Goal: Task Accomplishment & Management: Manage account settings

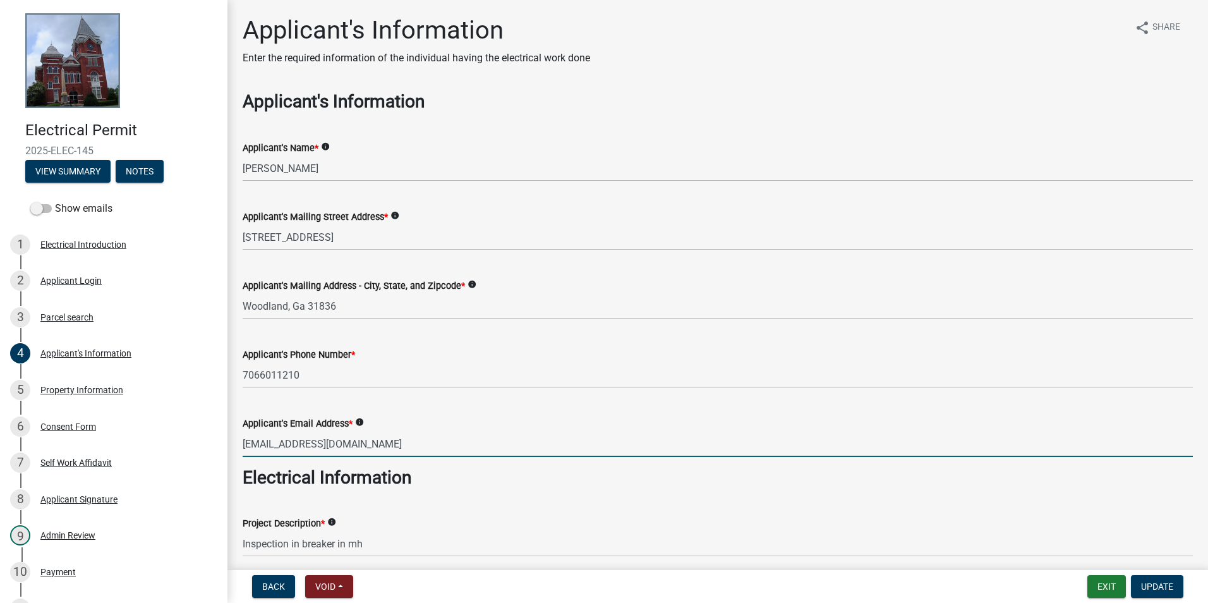
scroll to position [63, 0]
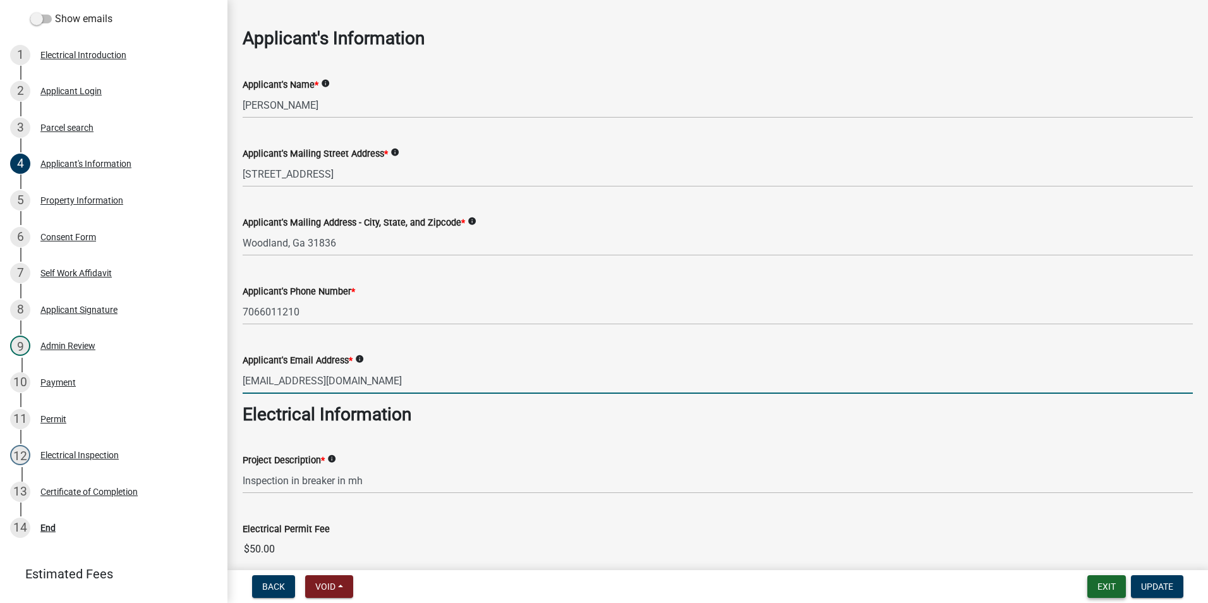
click at [1112, 587] on button "Exit" at bounding box center [1106, 586] width 39 height 23
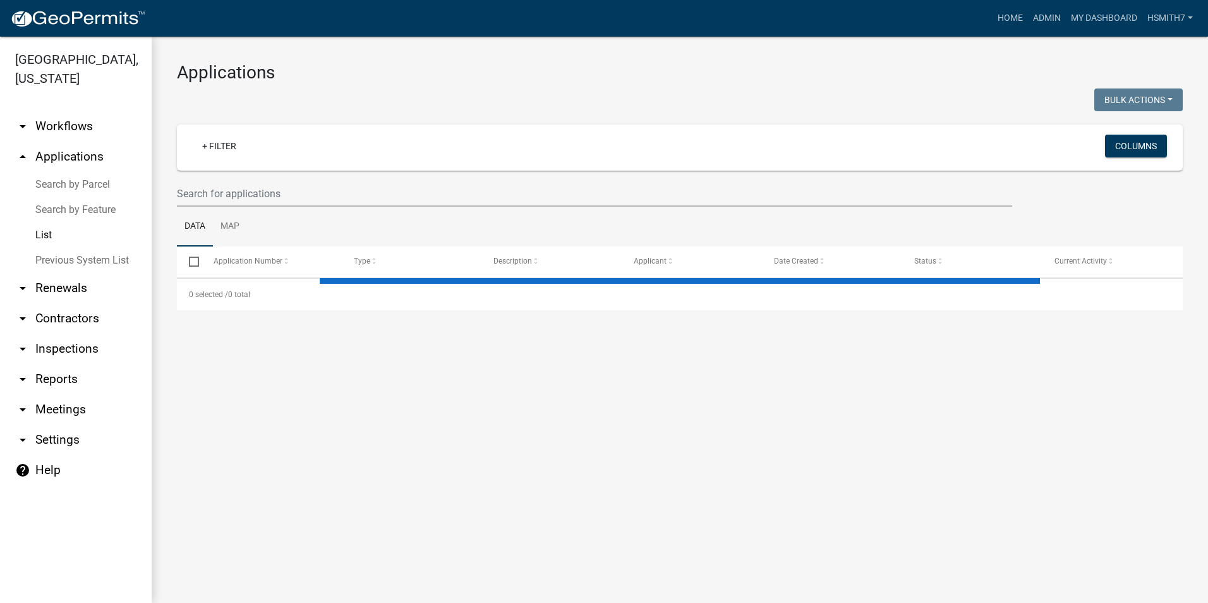
select select "3: 100"
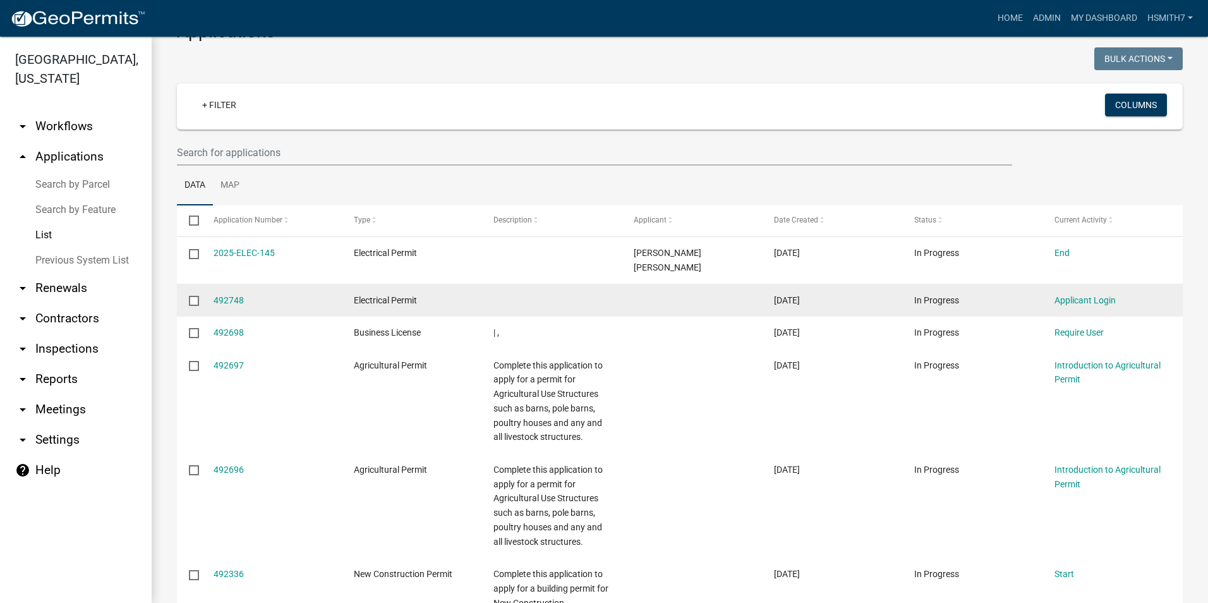
scroll to position [63, 0]
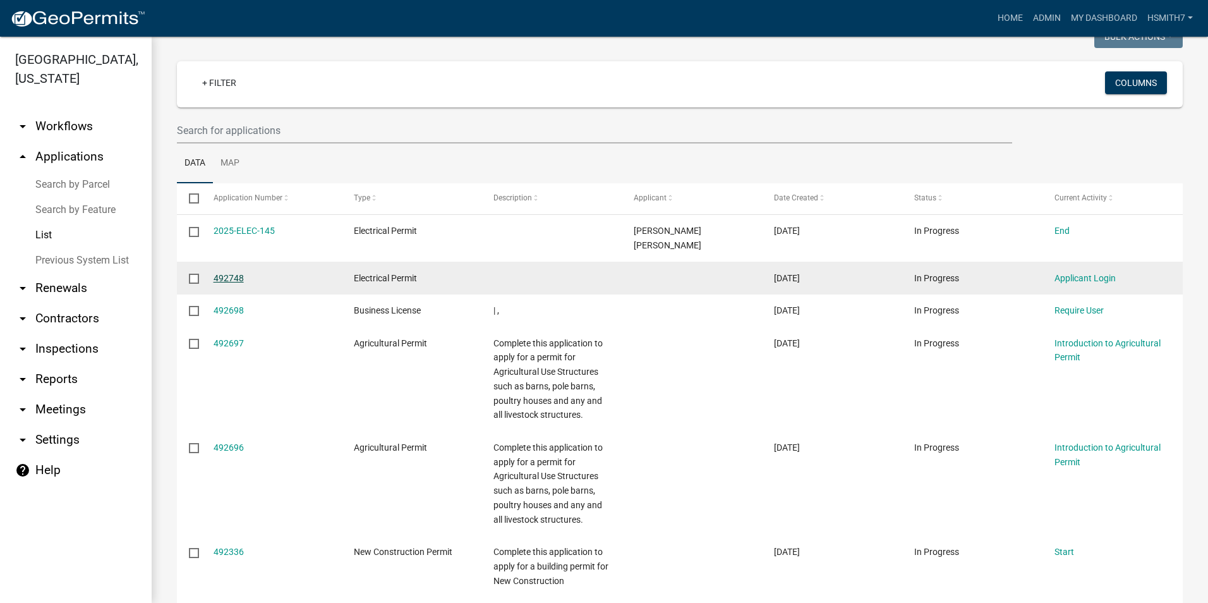
click at [240, 273] on link "492748" at bounding box center [228, 278] width 30 height 10
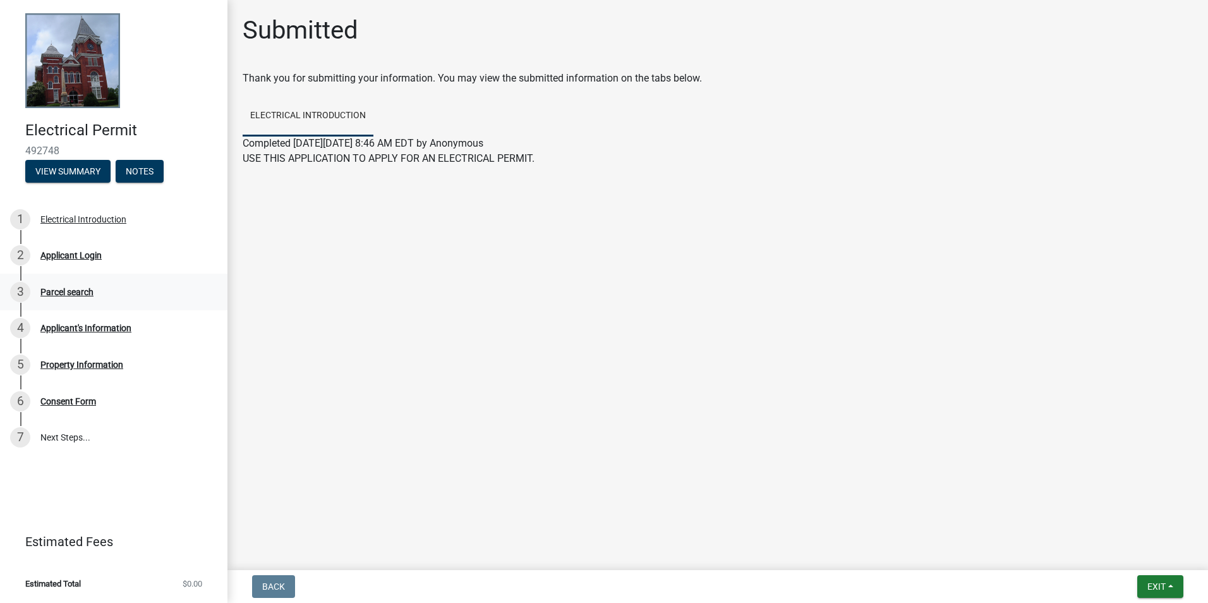
click at [112, 280] on link "3 Parcel search" at bounding box center [113, 292] width 227 height 37
click at [103, 258] on div "2 Applicant Login" at bounding box center [108, 255] width 197 height 20
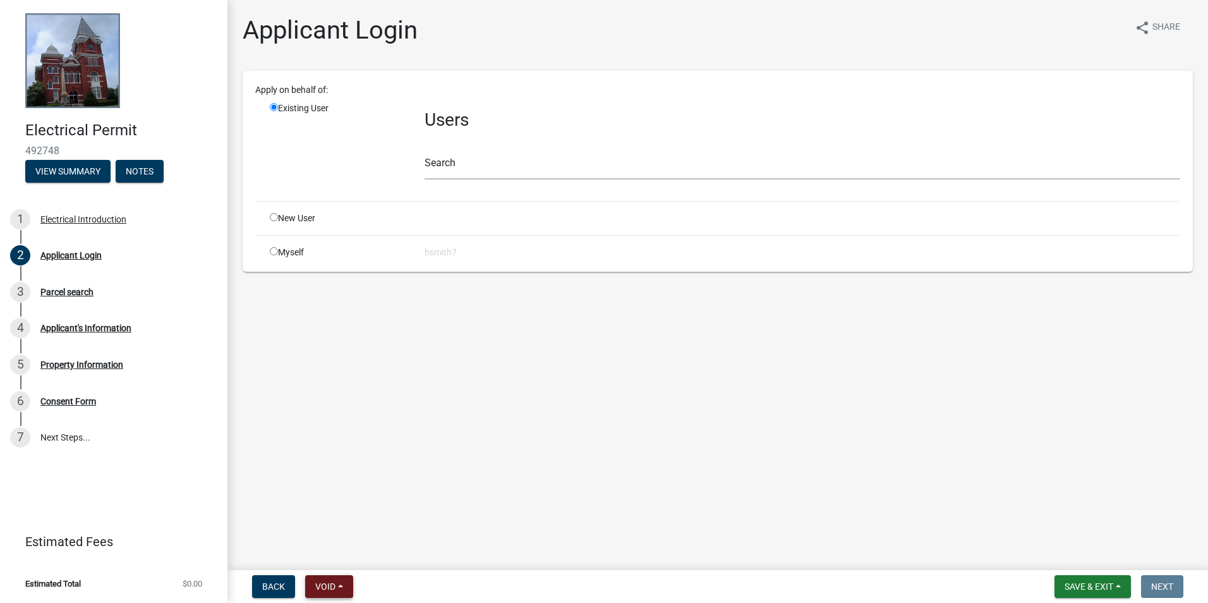
click at [320, 587] on span "Void" at bounding box center [325, 586] width 20 height 10
click at [359, 560] on button "Void" at bounding box center [355, 553] width 101 height 30
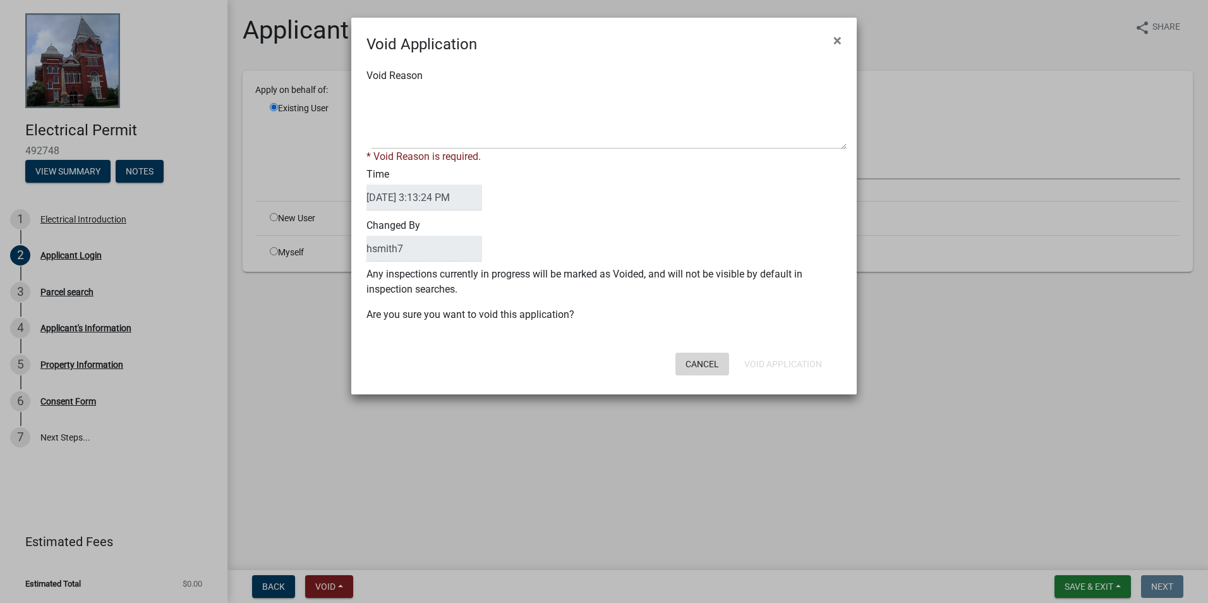
click at [700, 373] on button "Cancel" at bounding box center [702, 363] width 54 height 23
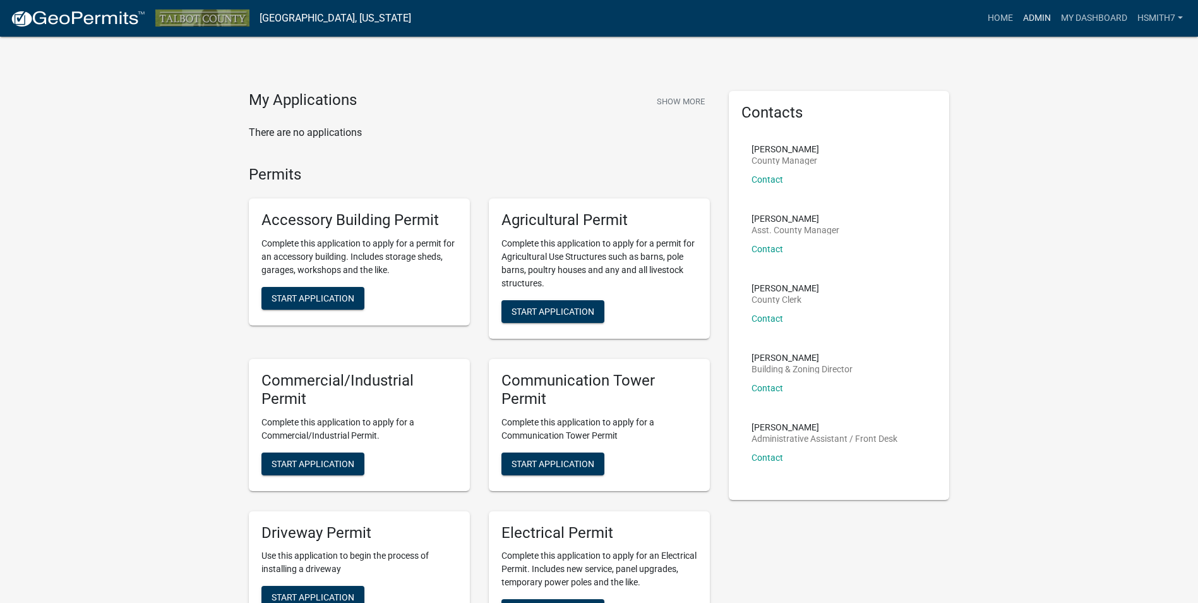
click at [1042, 13] on link "Admin" at bounding box center [1037, 18] width 38 height 24
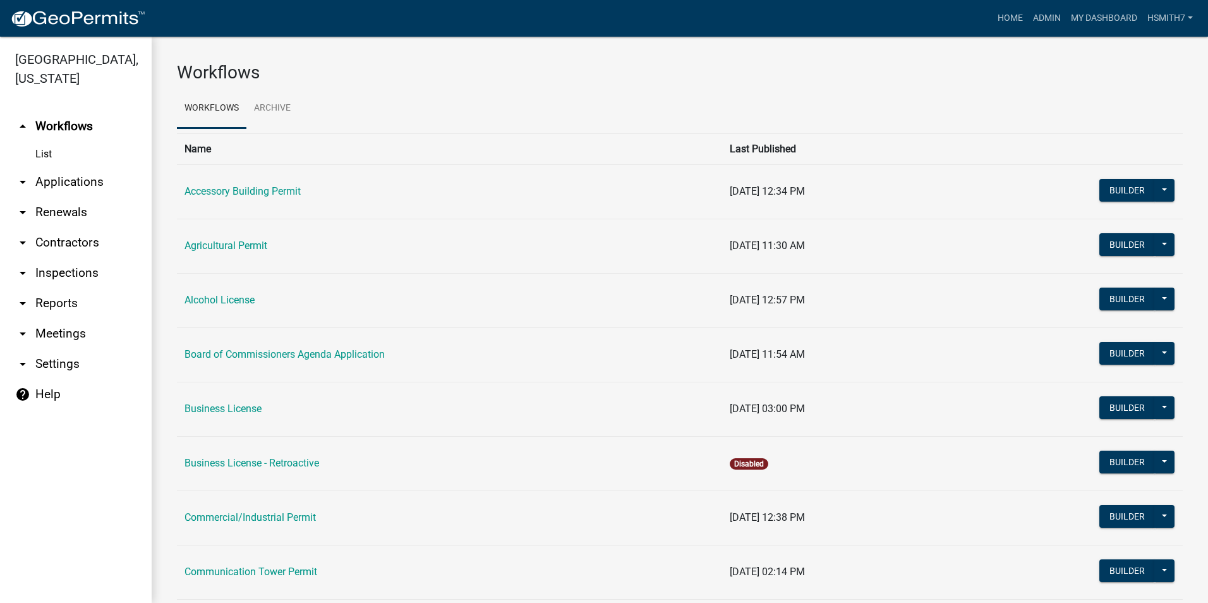
click at [53, 191] on link "arrow_drop_down Applications" at bounding box center [76, 182] width 152 height 30
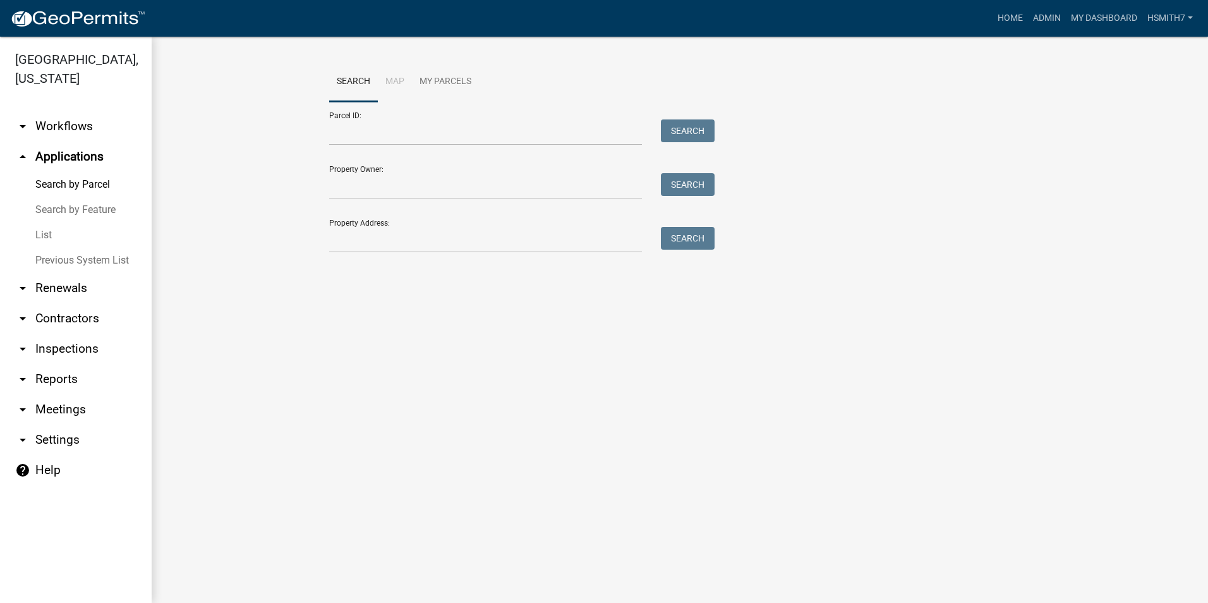
click at [59, 232] on link "List" at bounding box center [76, 234] width 152 height 25
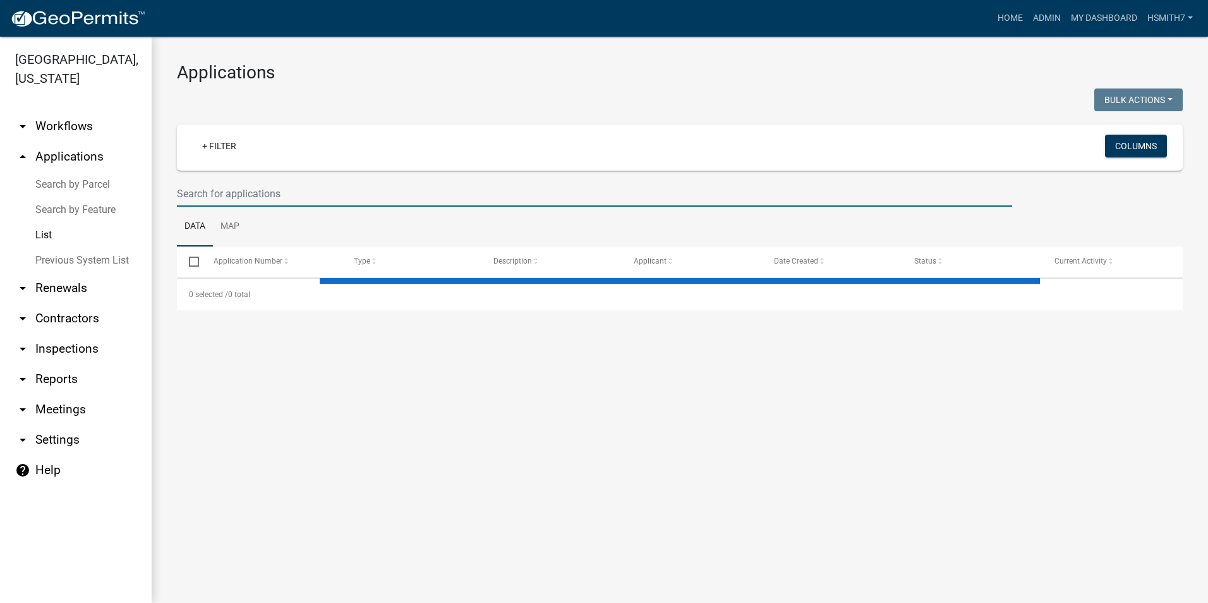
click at [269, 194] on input "text" at bounding box center [594, 194] width 835 height 26
select select "3: 100"
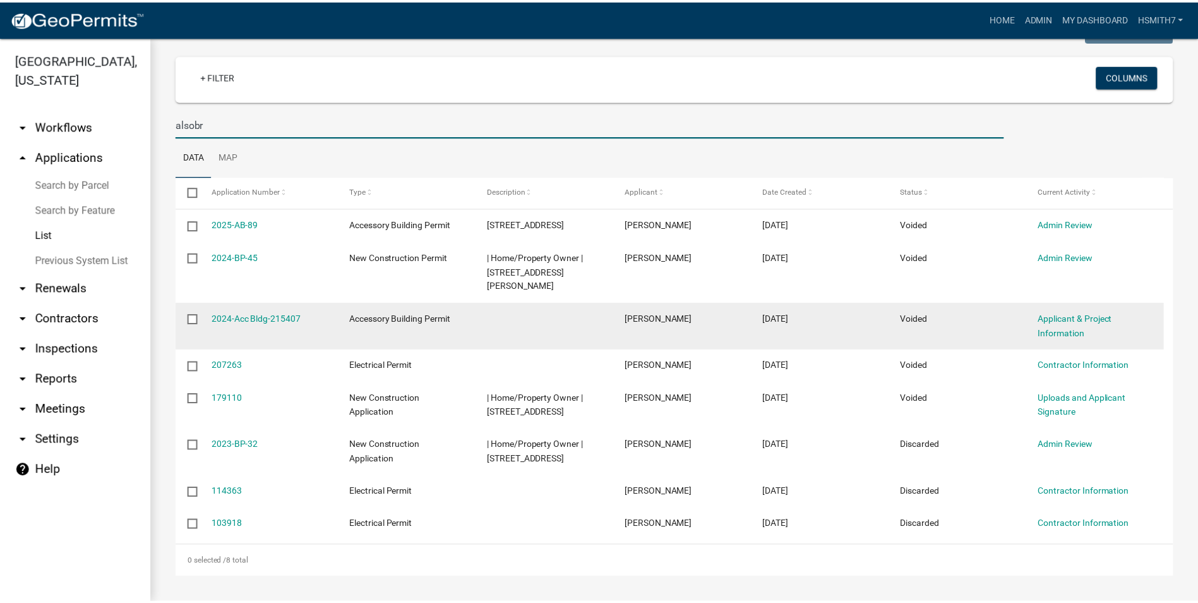
scroll to position [98, 0]
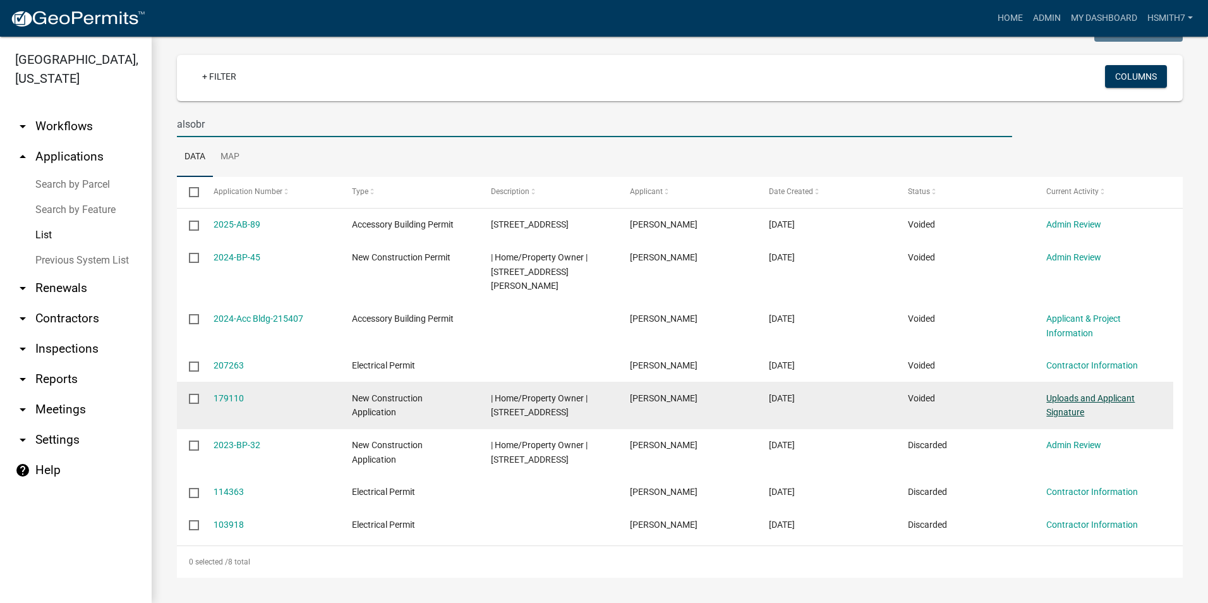
type input "alsobr"
click at [1074, 393] on link "Uploads and Applicant Signature" at bounding box center [1090, 405] width 88 height 25
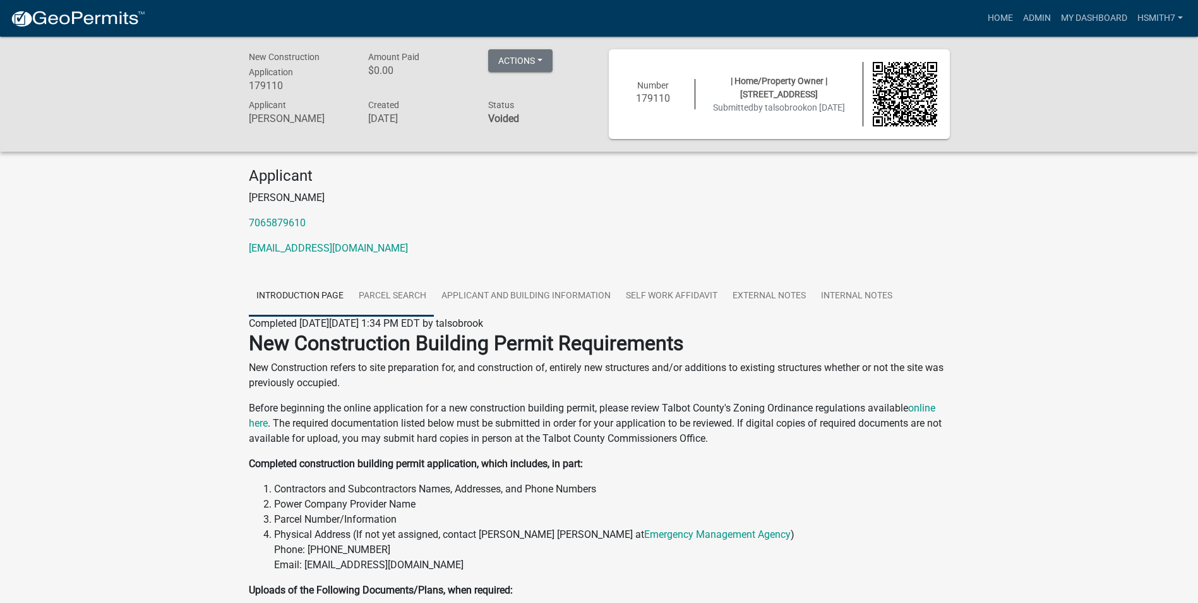
click at [426, 292] on link "Parcel search" at bounding box center [392, 296] width 83 height 40
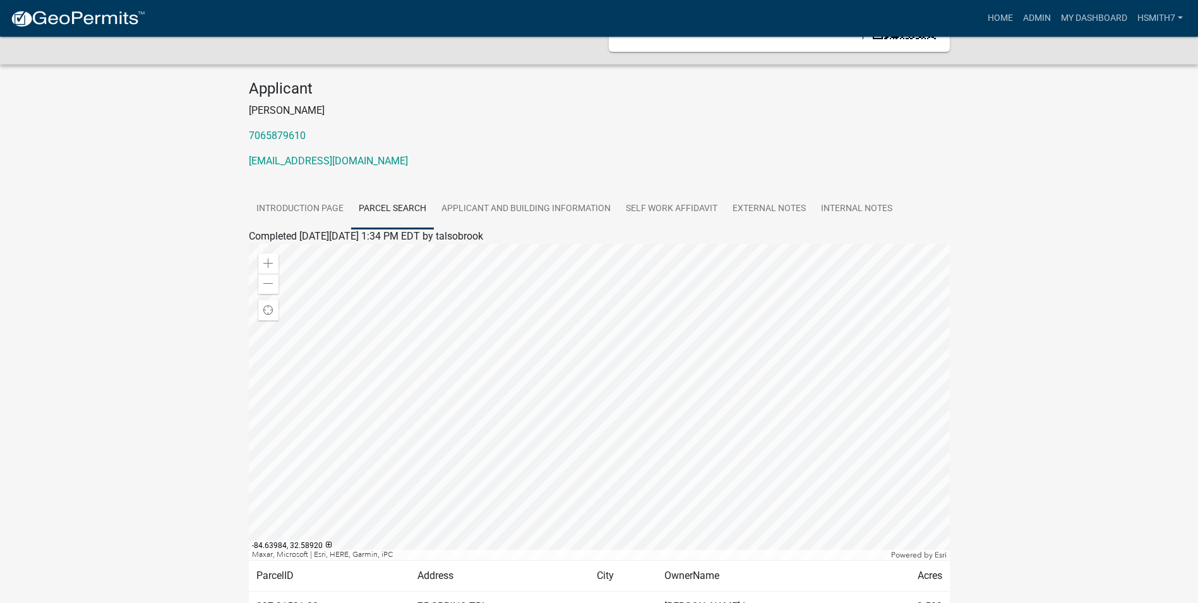
scroll to position [126, 0]
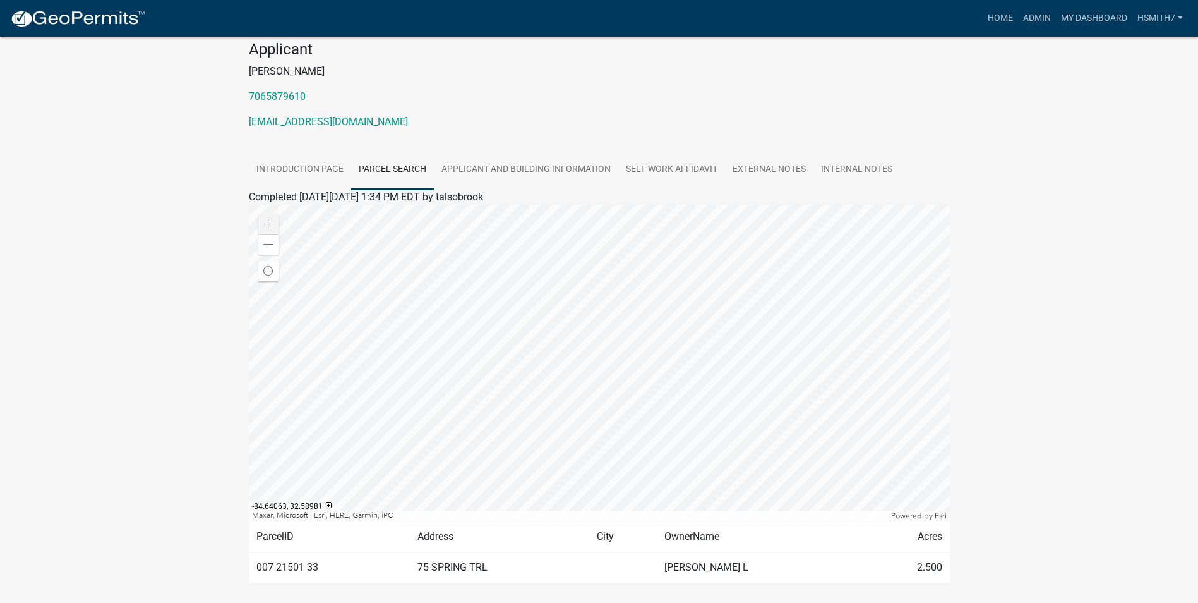
click at [256, 215] on div at bounding box center [599, 363] width 701 height 316
click at [271, 224] on span at bounding box center [268, 224] width 10 height 10
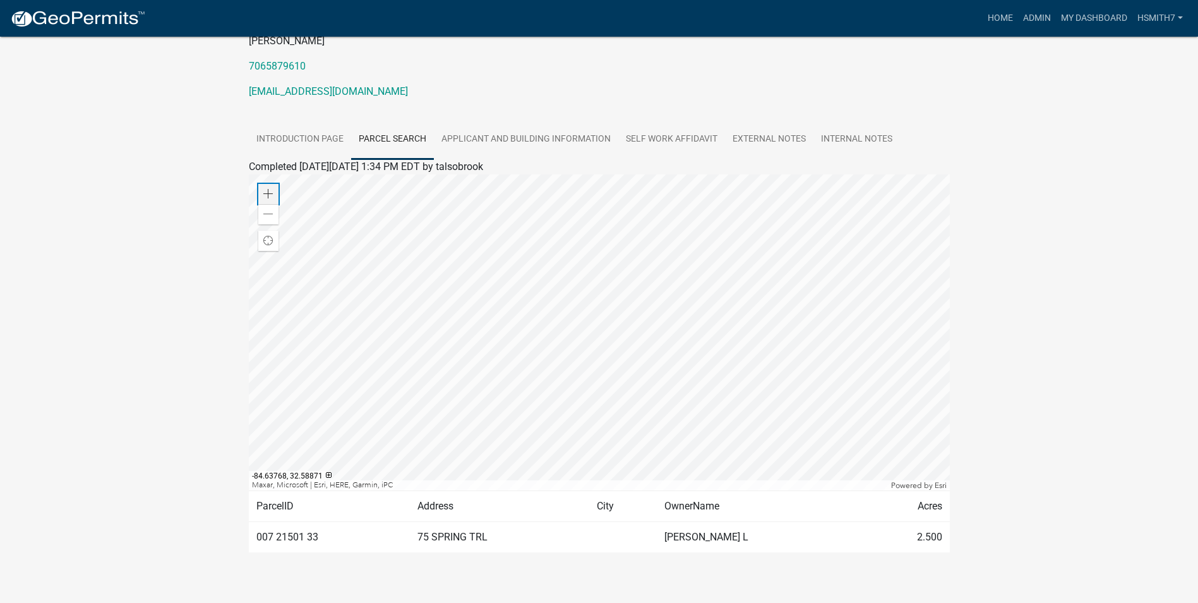
scroll to position [169, 0]
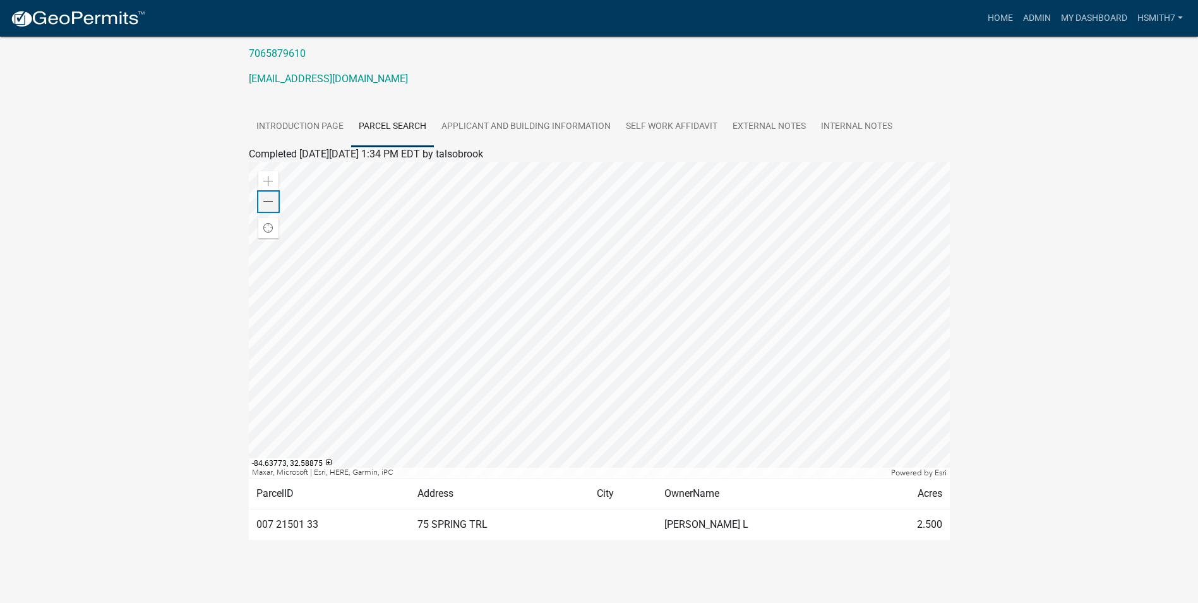
click at [271, 207] on span at bounding box center [268, 201] width 10 height 10
click at [517, 277] on div at bounding box center [599, 320] width 701 height 316
click at [263, 177] on span at bounding box center [268, 181] width 10 height 10
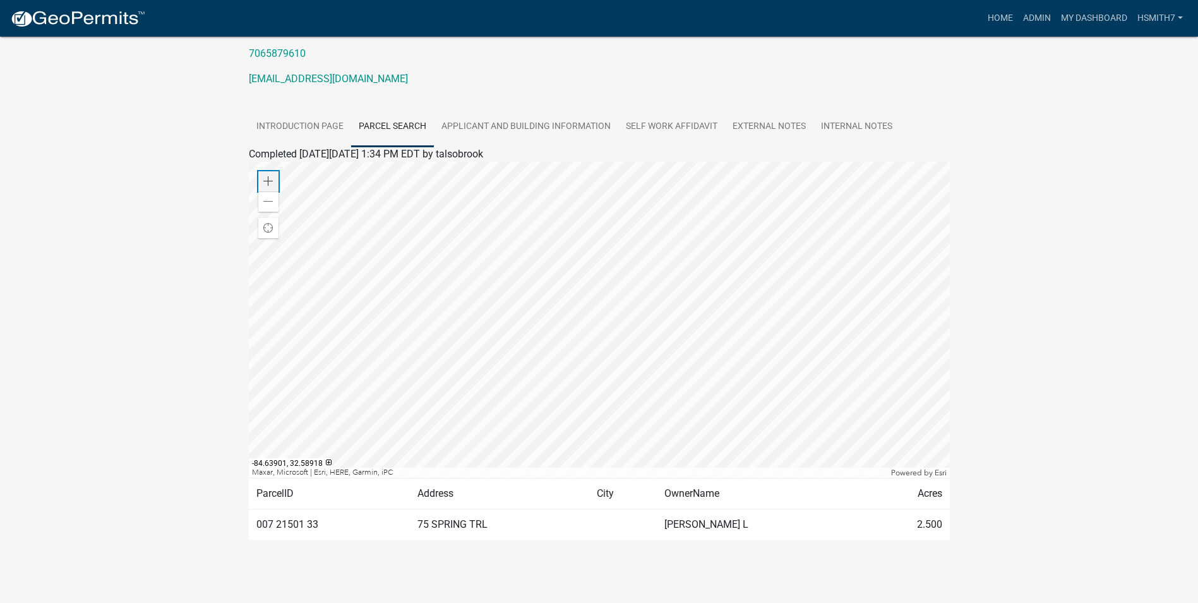
click at [263, 177] on span at bounding box center [268, 181] width 10 height 10
click at [521, 298] on div at bounding box center [599, 320] width 701 height 316
click at [147, 226] on div "New Construction Application 179110 Amount Paid $0.00 Actions Unvoid Printer Fr…" at bounding box center [599, 226] width 1198 height 719
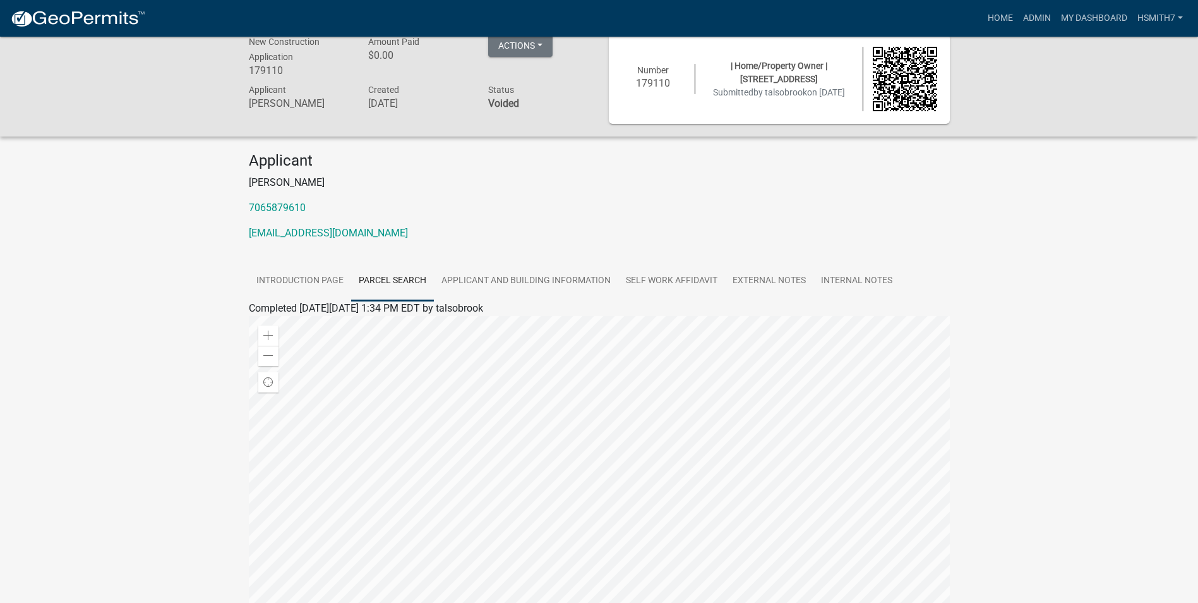
scroll to position [0, 0]
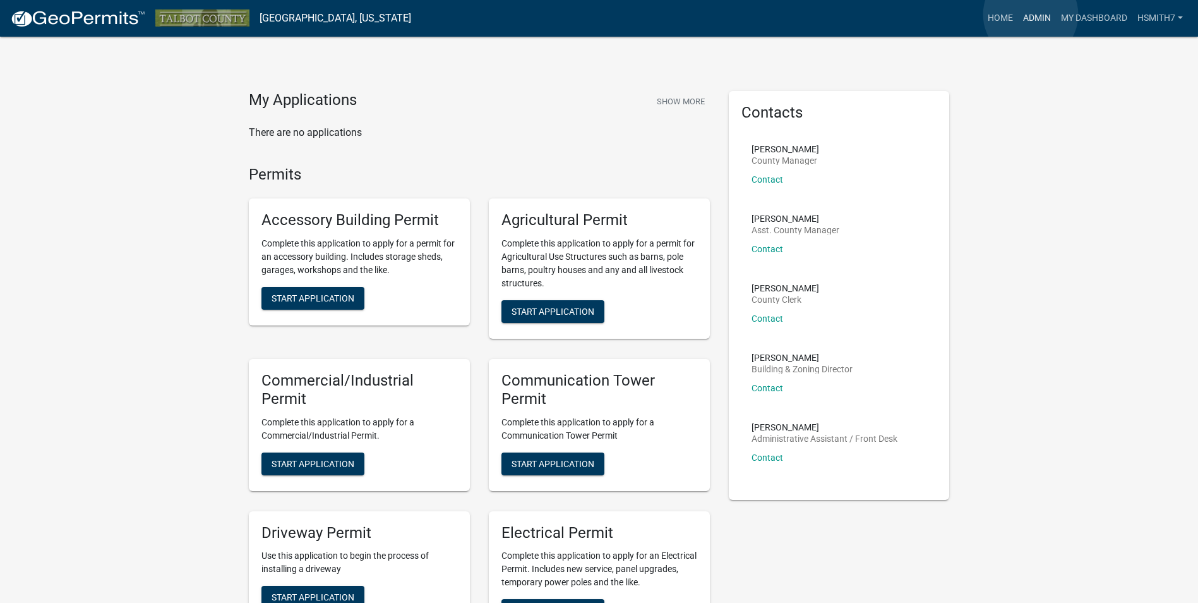
click at [1031, 15] on link "Admin" at bounding box center [1037, 18] width 38 height 24
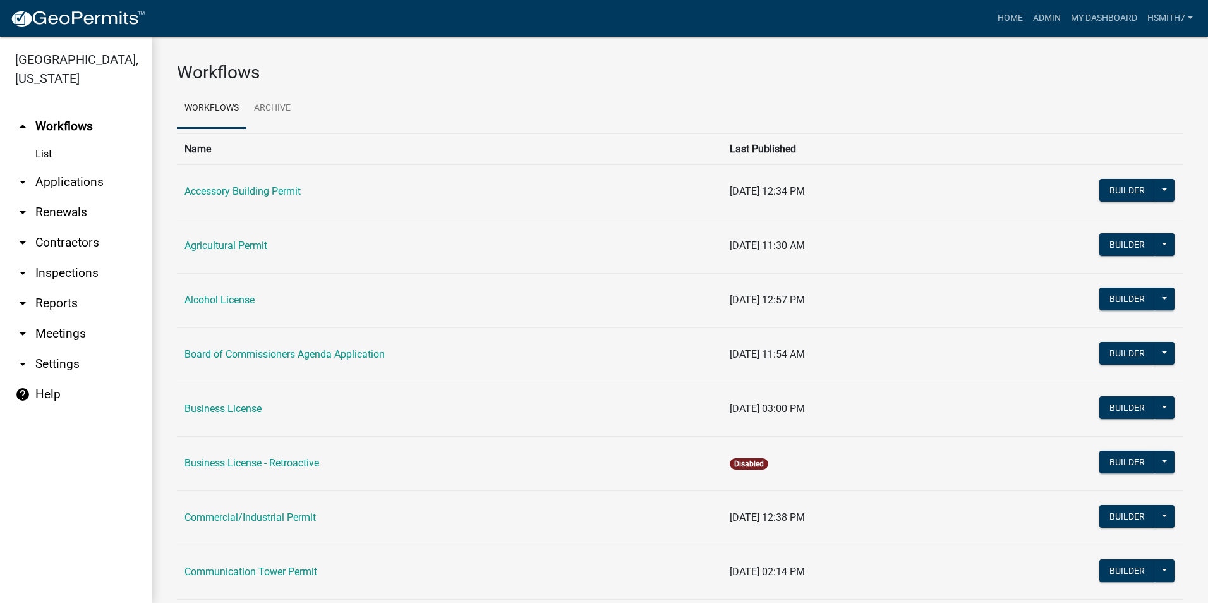
click at [61, 178] on link "arrow_drop_down Applications" at bounding box center [76, 182] width 152 height 30
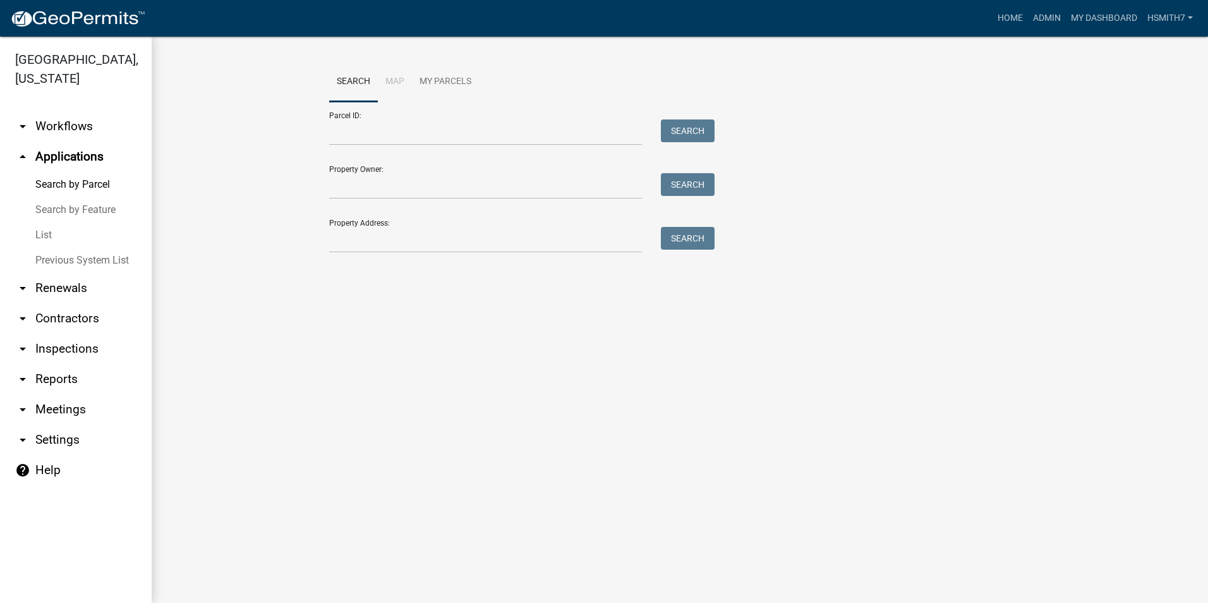
click at [36, 237] on link "List" at bounding box center [76, 234] width 152 height 25
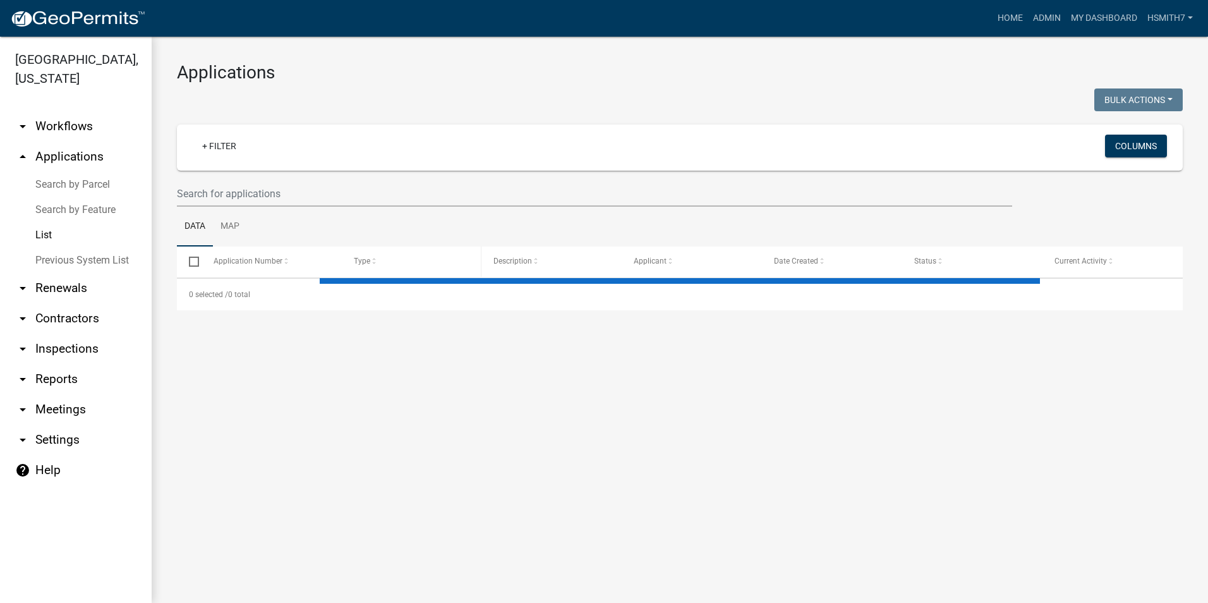
select select "3: 100"
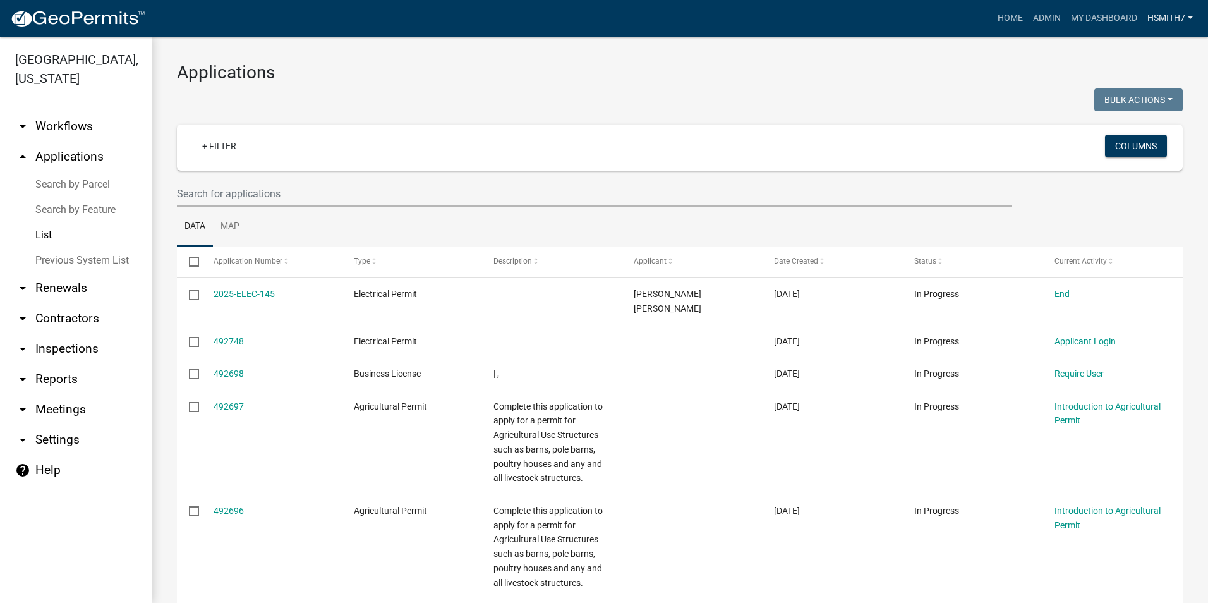
click at [1153, 15] on link "hsmith7" at bounding box center [1170, 18] width 56 height 24
click at [1143, 73] on link "Account" at bounding box center [1147, 82] width 101 height 30
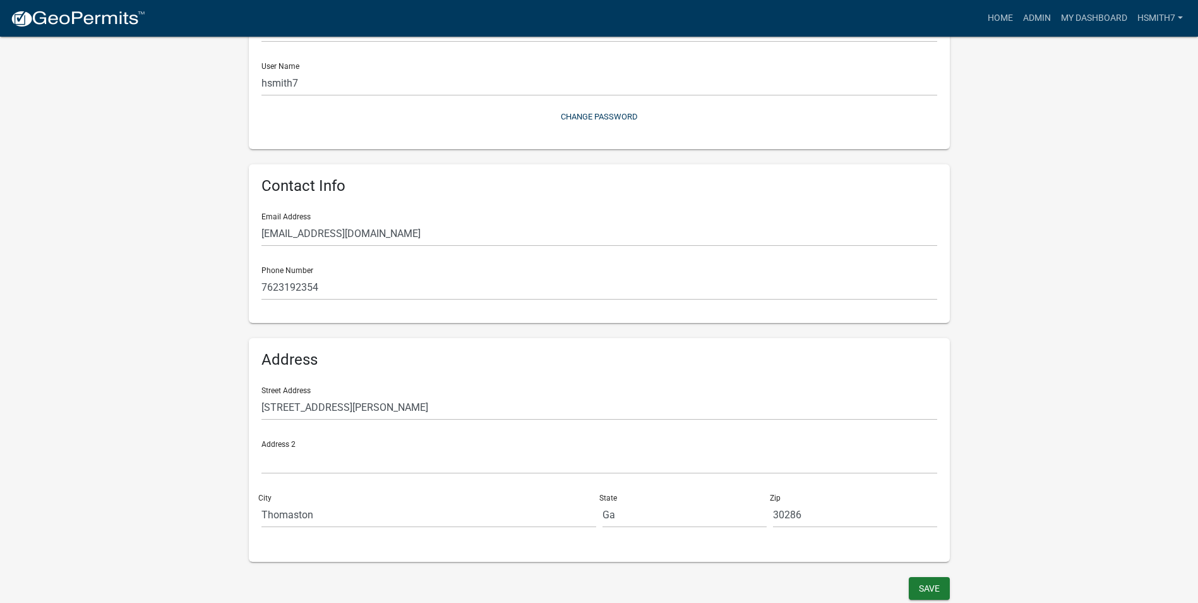
drag, startPoint x: 1012, startPoint y: 126, endPoint x: 1004, endPoint y: 102, distance: 25.8
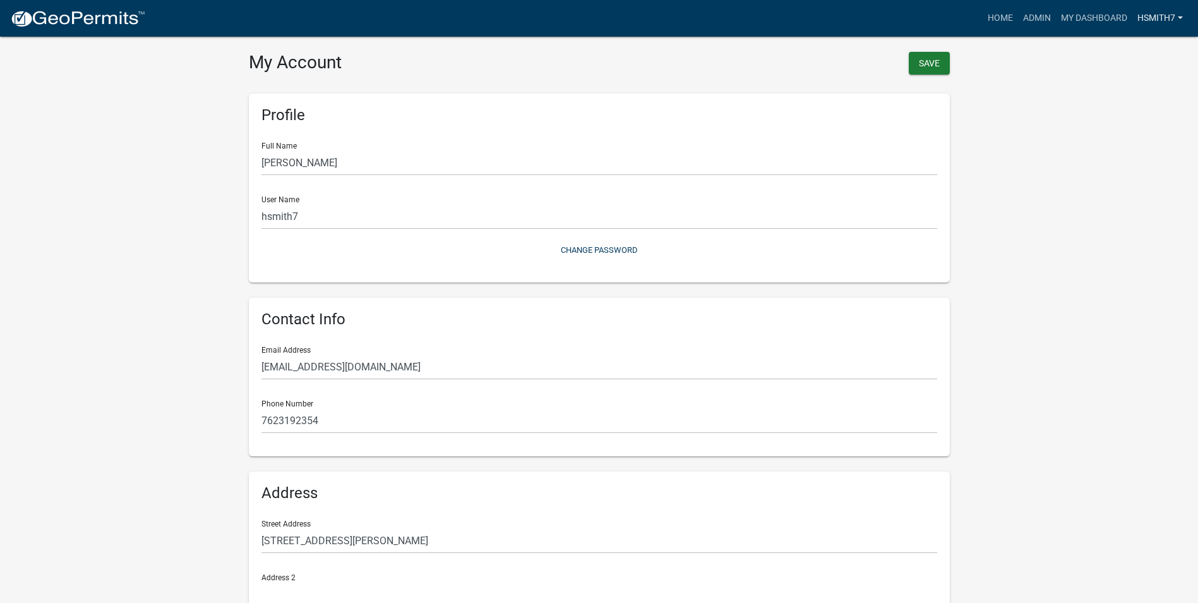
click at [1148, 23] on link "hsmith7" at bounding box center [1161, 18] width 56 height 24
click at [1142, 118] on link "Logout" at bounding box center [1137, 123] width 101 height 30
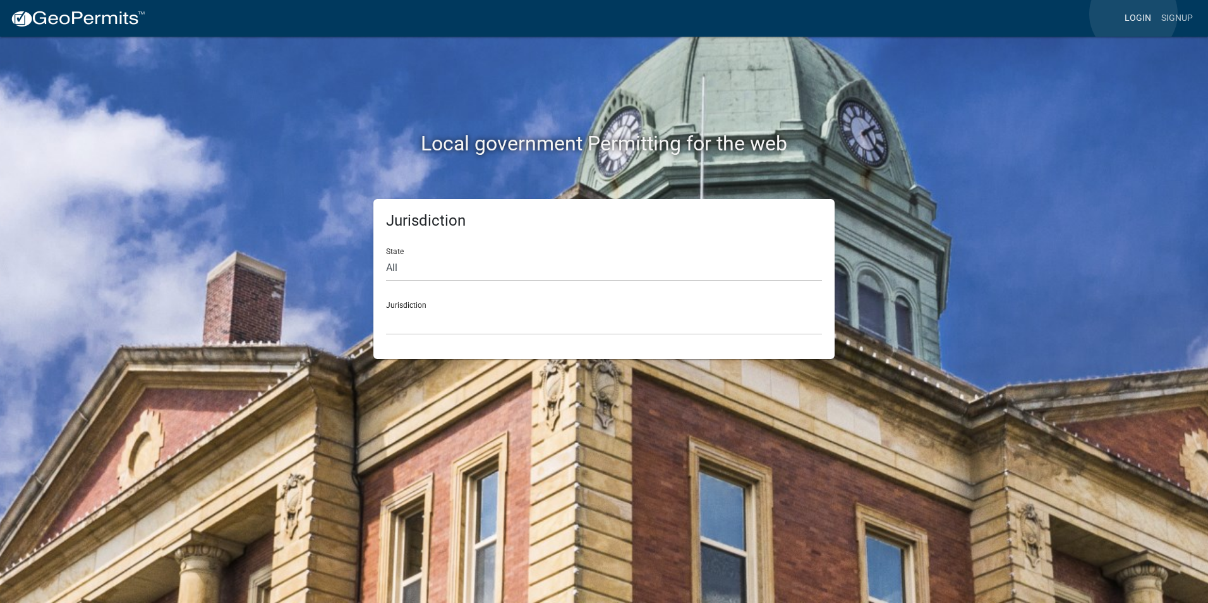
click at [1134, 15] on link "Login" at bounding box center [1137, 18] width 37 height 24
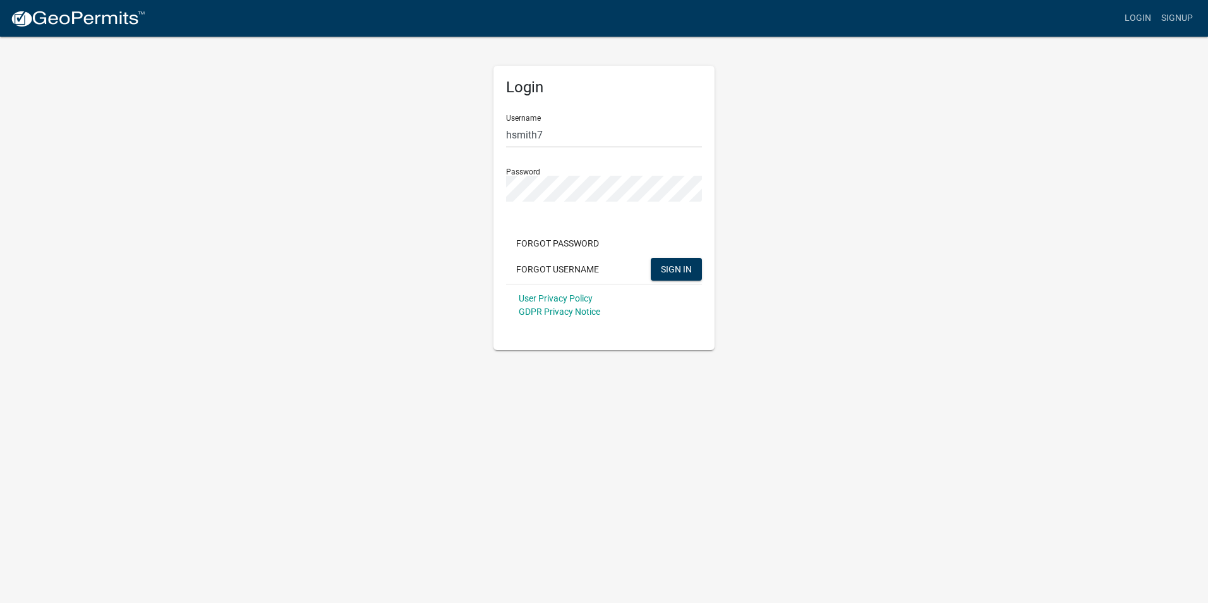
click at [537, 152] on form "Username hsmith7 Password Forgot Password Forgot Username SIGN IN User Privacy …" at bounding box center [604, 215] width 196 height 222
drag, startPoint x: 552, startPoint y: 135, endPoint x: 447, endPoint y: 120, distance: 105.9
click at [448, 120] on div "Login Username hsmith7 Password Forgot Password Forgot Username SIGN IN User Pr…" at bounding box center [604, 192] width 720 height 315
type input "chop"
click at [439, 179] on div "Login Username chop Password Forgot Password Forgot Username SIGN IN User Priva…" at bounding box center [604, 192] width 720 height 315
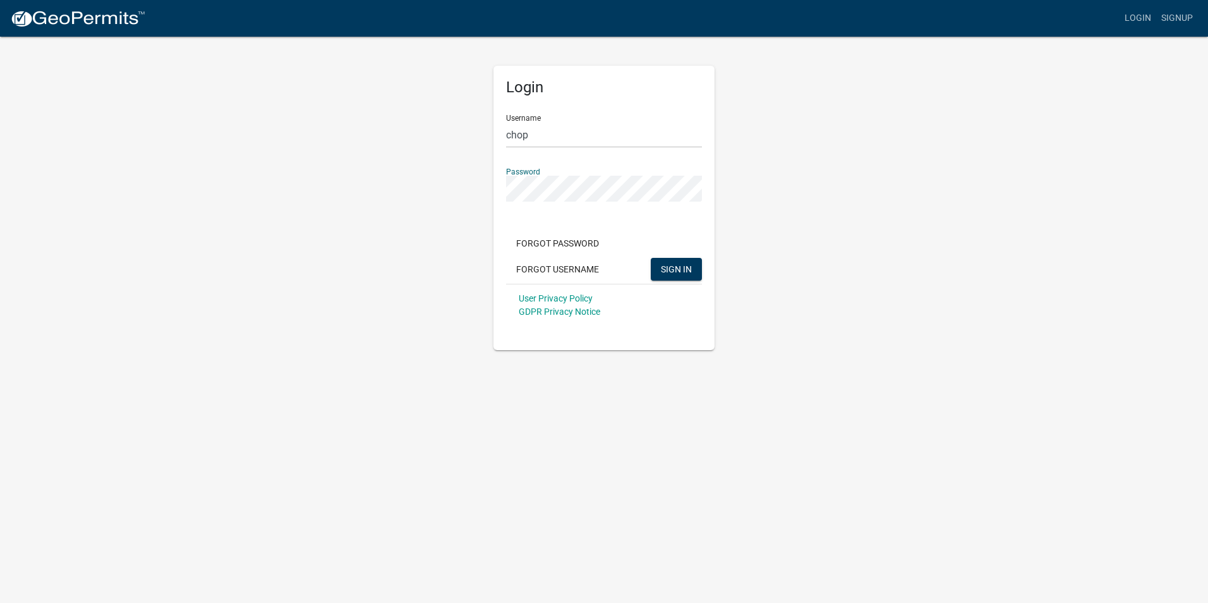
drag, startPoint x: 858, startPoint y: 221, endPoint x: 852, endPoint y: 219, distance: 6.6
click at [858, 220] on div "Login Username chop Password Forgot Password Forgot Username SIGN IN User Priva…" at bounding box center [604, 192] width 720 height 315
click at [680, 256] on div "Forgot Password Forgot Username SIGN IN" at bounding box center [604, 258] width 196 height 52
click at [683, 263] on button "SIGN IN" at bounding box center [676, 269] width 51 height 23
click at [651, 258] on button "SIGN IN" at bounding box center [676, 269] width 51 height 23
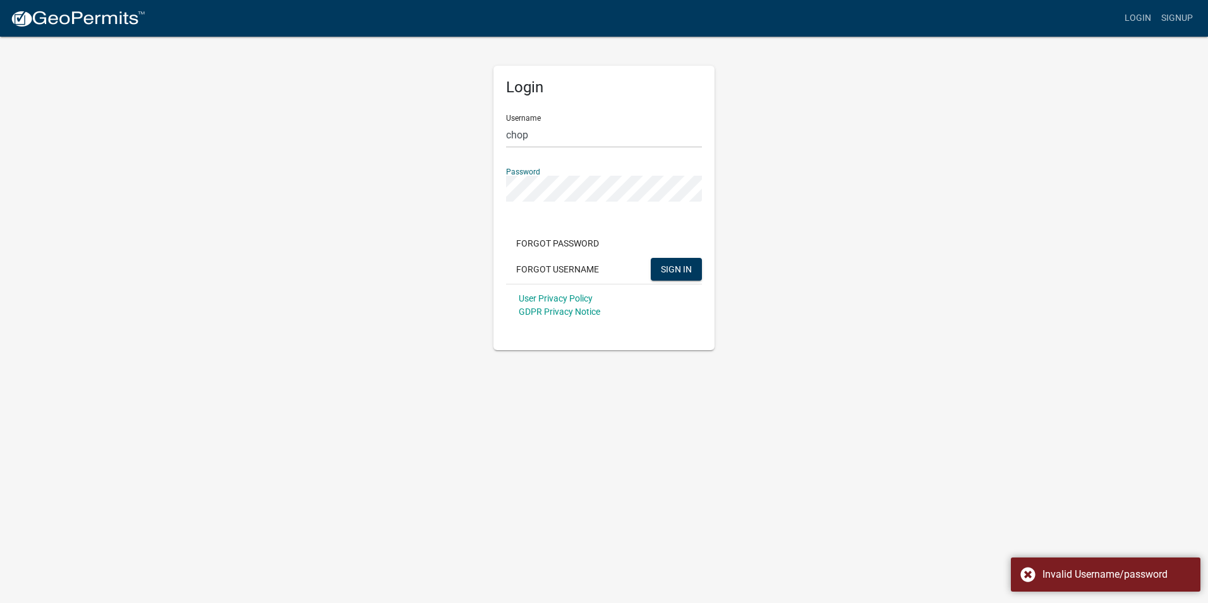
click at [482, 176] on div "Login Username chop Password Forgot Password Forgot Username SIGN IN User Priva…" at bounding box center [604, 192] width 720 height 315
click at [900, 215] on div "Login Username chop Password Forgot Password Forgot Username SIGN IN User Priva…" at bounding box center [604, 192] width 720 height 315
click at [810, 200] on div "Login Username chop Password Forgot Password Forgot Username SIGN IN User Priva…" at bounding box center [604, 192] width 720 height 315
click at [760, 167] on div "Login Username chop Password Forgot Password Forgot Username SIGN IN User Priva…" at bounding box center [604, 192] width 720 height 315
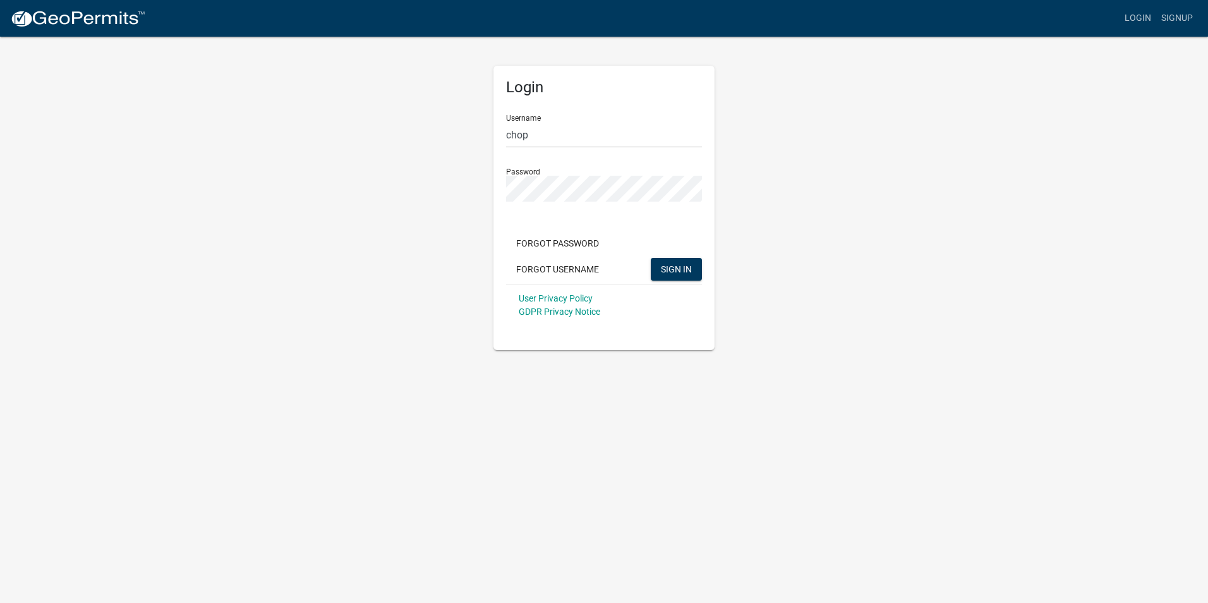
click at [701, 161] on div "Password" at bounding box center [604, 180] width 196 height 44
click at [693, 166] on div "Password" at bounding box center [604, 180] width 196 height 44
click at [651, 258] on button "SIGN IN" at bounding box center [676, 269] width 51 height 23
click at [971, 198] on app-login-view "more_horiz Login Signup Login Username chop Password Forgot Password Forgot Use…" at bounding box center [604, 175] width 1208 height 350
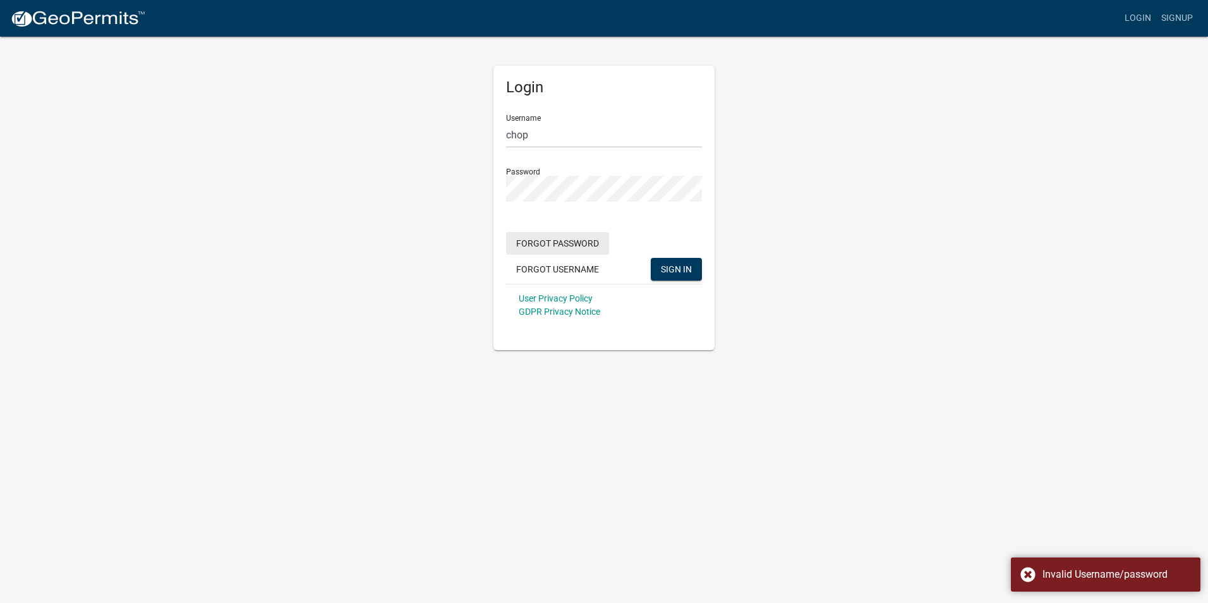
click at [551, 242] on button "Forgot Password" at bounding box center [557, 243] width 103 height 23
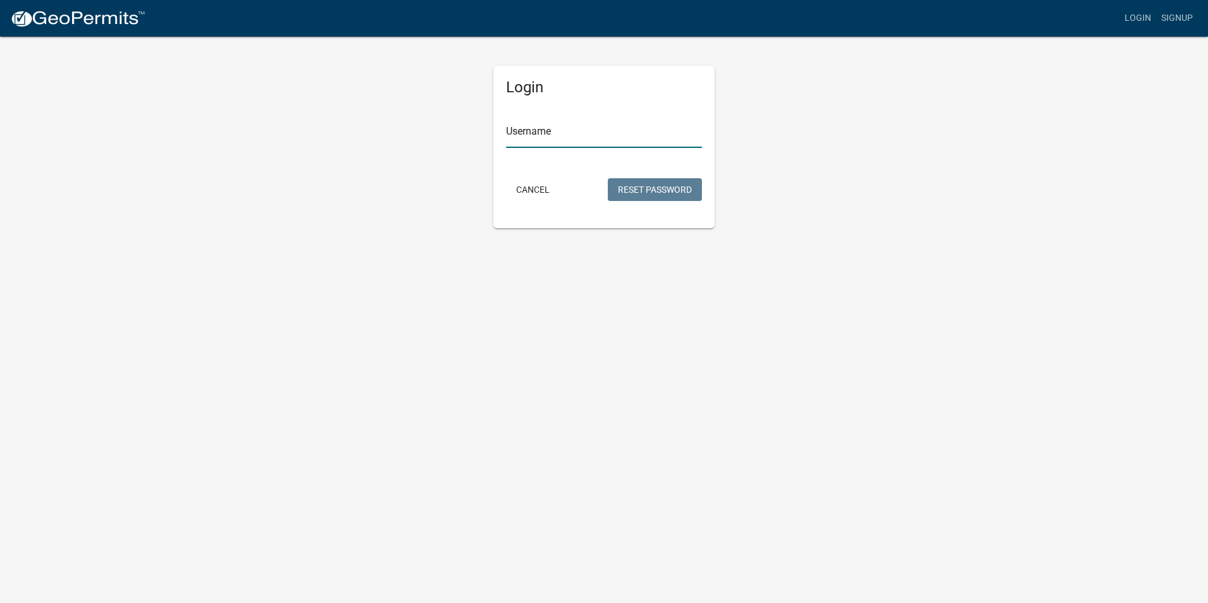
click at [630, 139] on input "Username" at bounding box center [604, 135] width 196 height 26
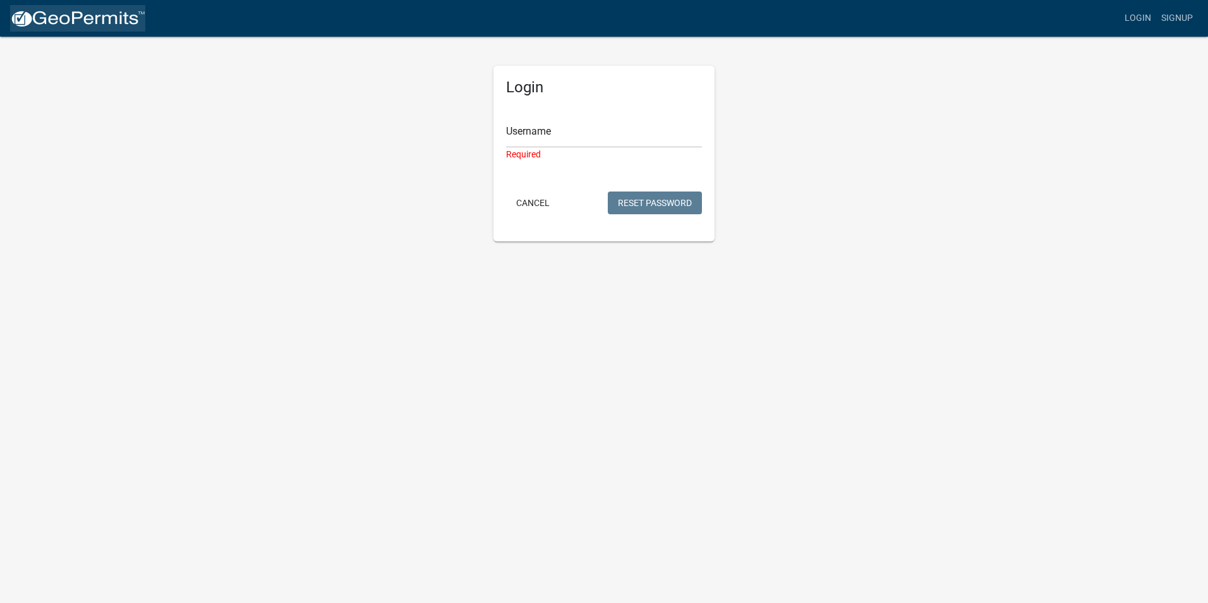
click at [93, 23] on img at bounding box center [77, 18] width 135 height 19
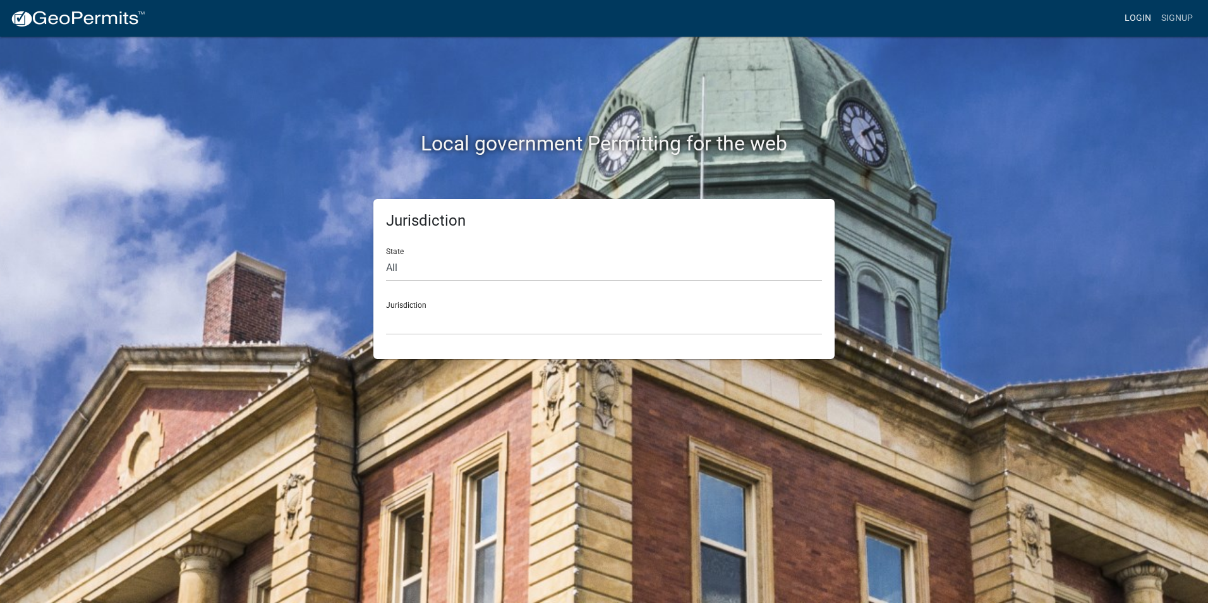
click at [1143, 26] on link "Login" at bounding box center [1137, 18] width 37 height 24
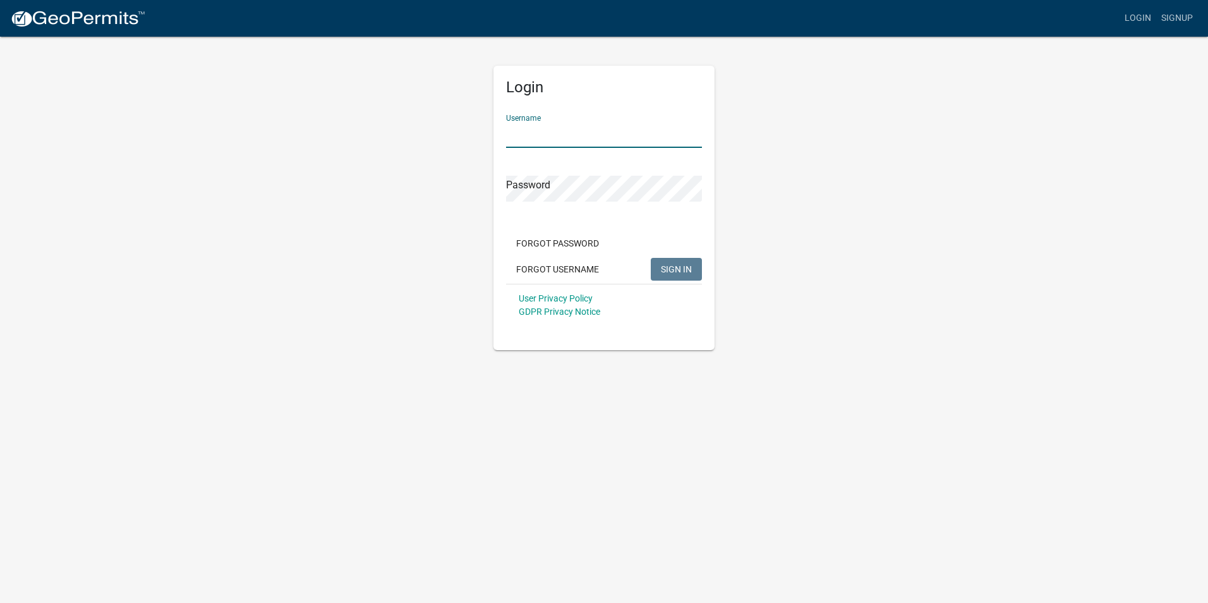
type input "hsmith7"
click at [560, 129] on input "hsmith7" at bounding box center [604, 135] width 196 height 26
click at [692, 262] on button "SIGN IN" at bounding box center [676, 269] width 51 height 23
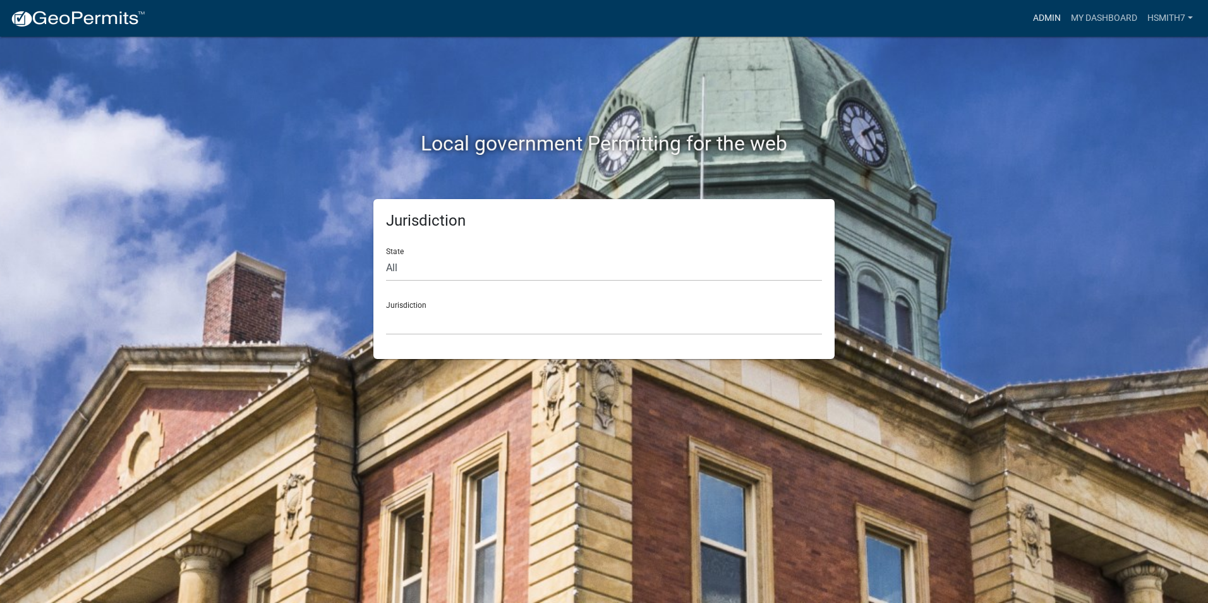
click at [1050, 10] on link "Admin" at bounding box center [1047, 18] width 38 height 24
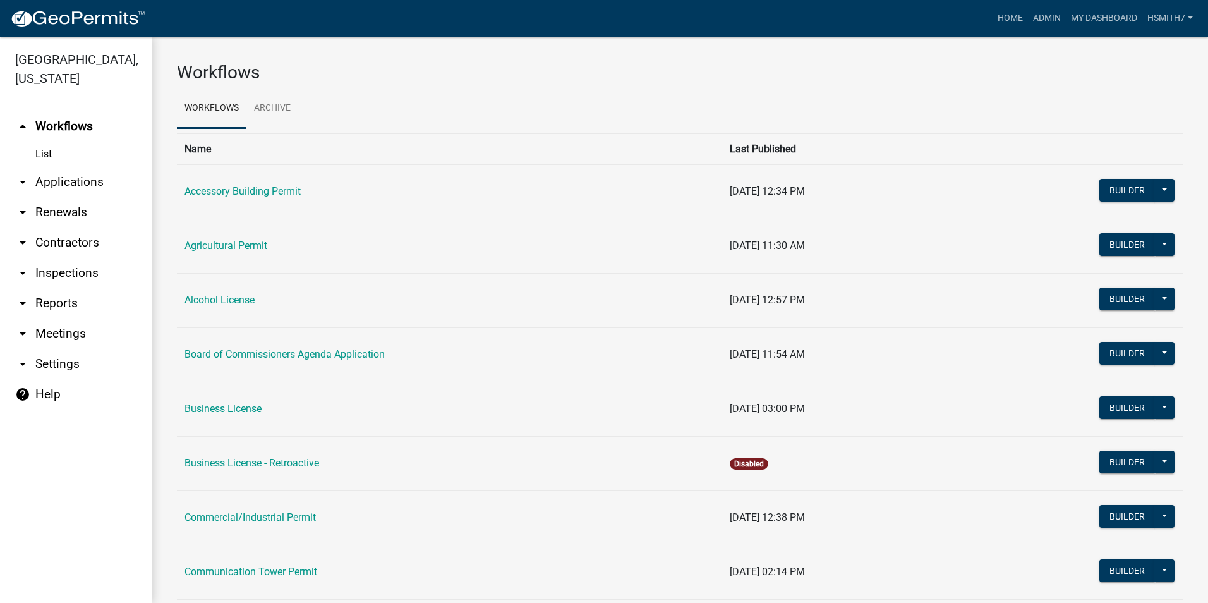
click at [71, 179] on link "arrow_drop_down Applications" at bounding box center [76, 182] width 152 height 30
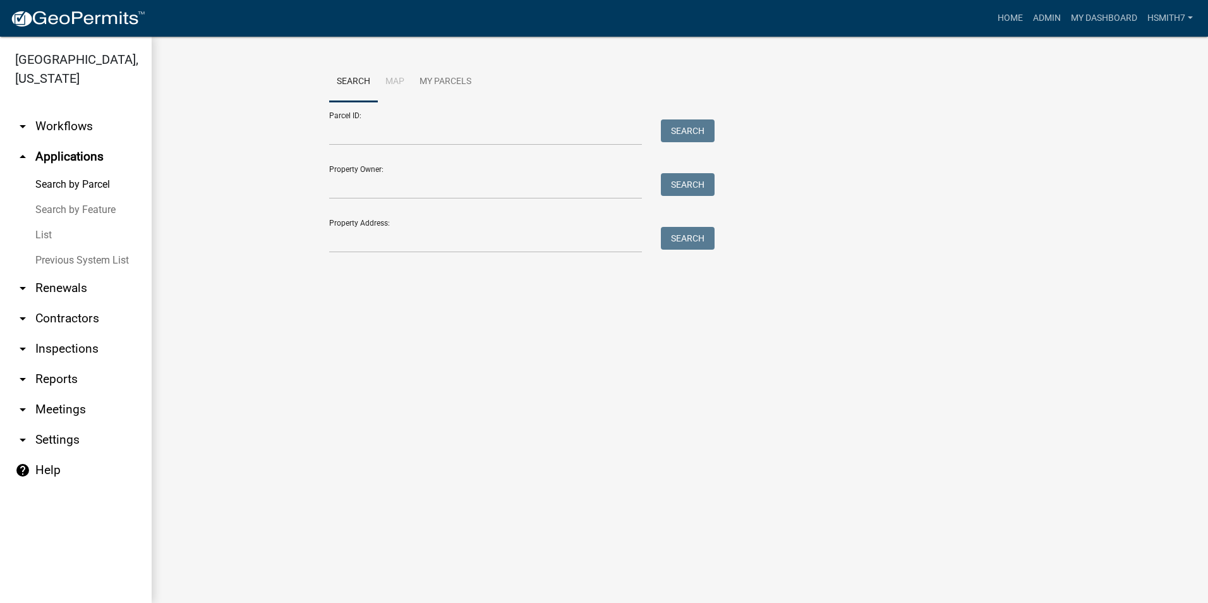
click at [42, 229] on link "List" at bounding box center [76, 234] width 152 height 25
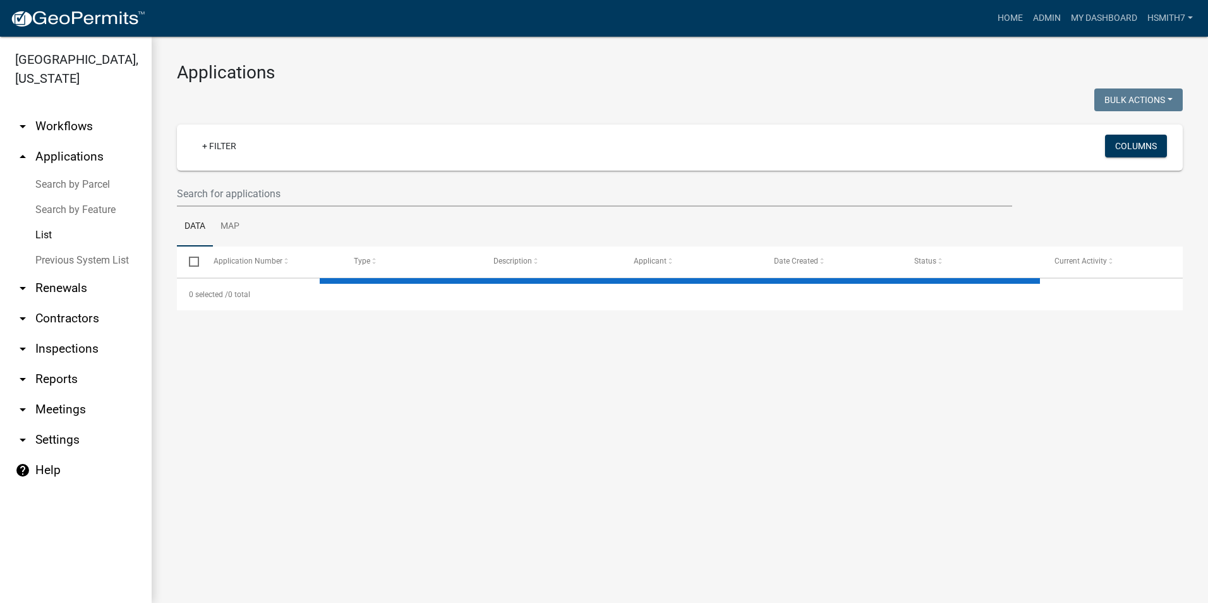
select select "3: 100"
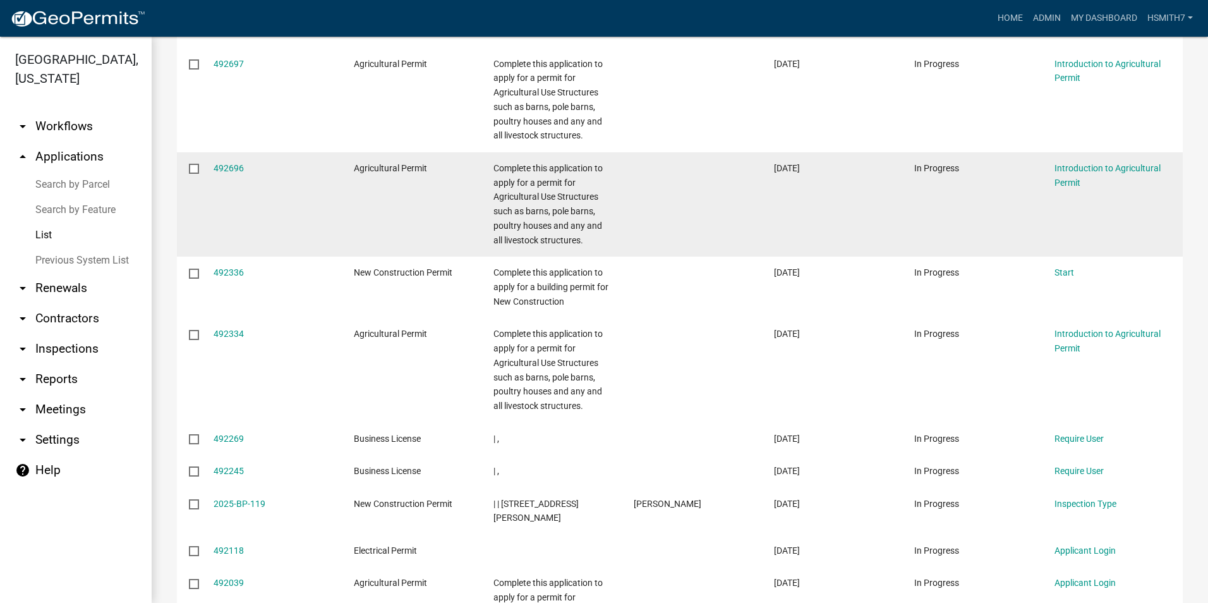
scroll to position [379, 0]
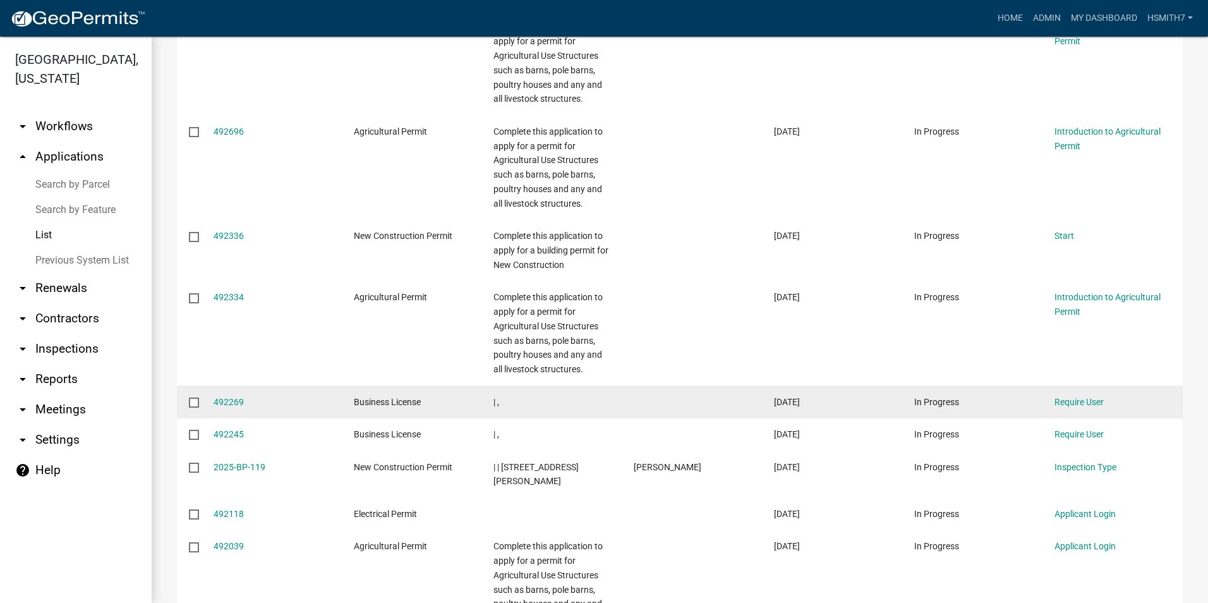
drag, startPoint x: 726, startPoint y: 397, endPoint x: 698, endPoint y: 397, distance: 28.4
click at [698, 397] on datatable-body-cell at bounding box center [692, 401] width 140 height 33
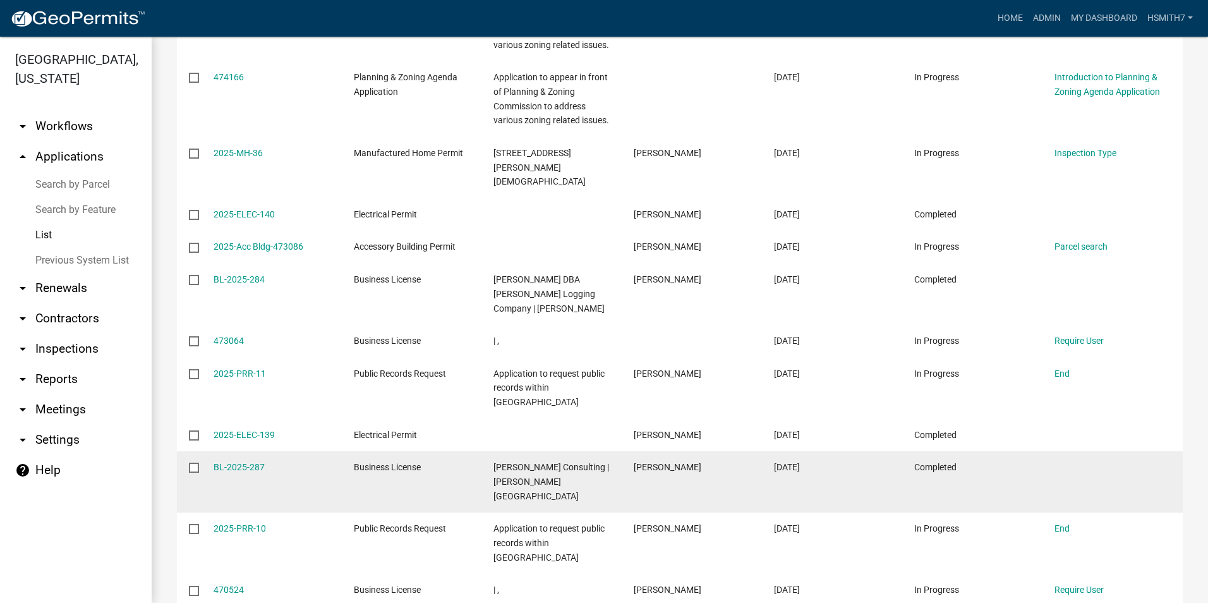
scroll to position [3537, 0]
